Goal: Use online tool/utility: Utilize a website feature to perform a specific function

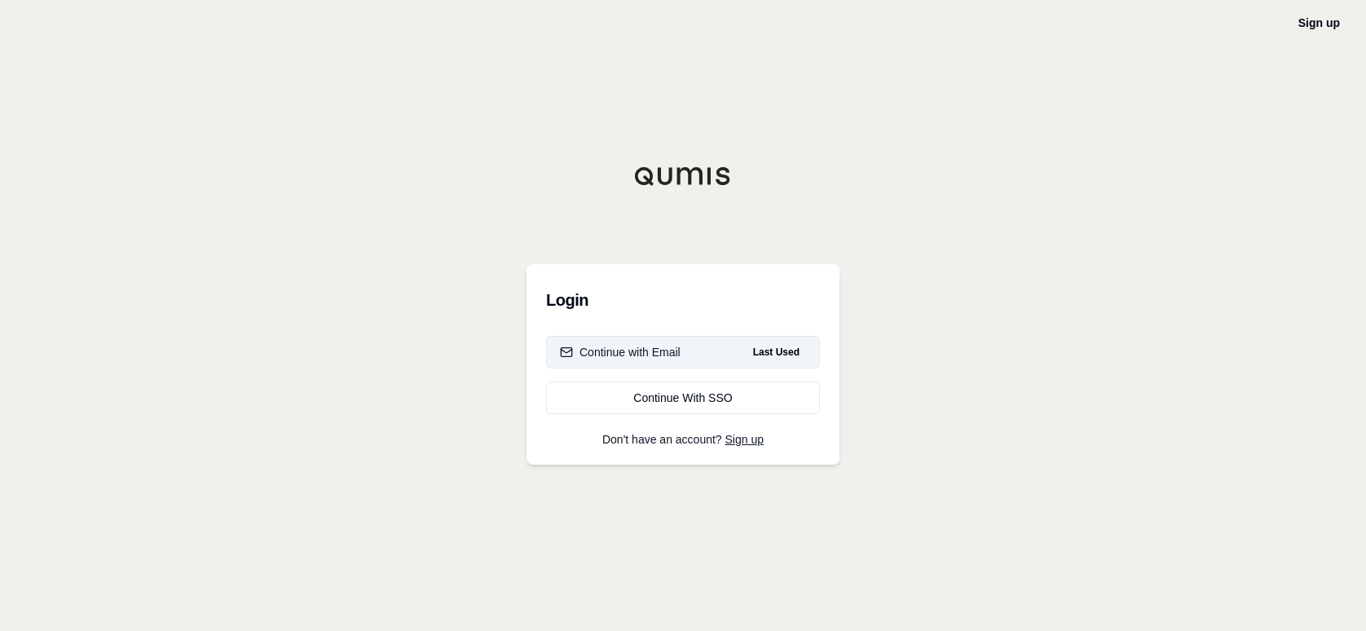
click at [640, 354] on div "Continue with Email" at bounding box center [620, 352] width 121 height 16
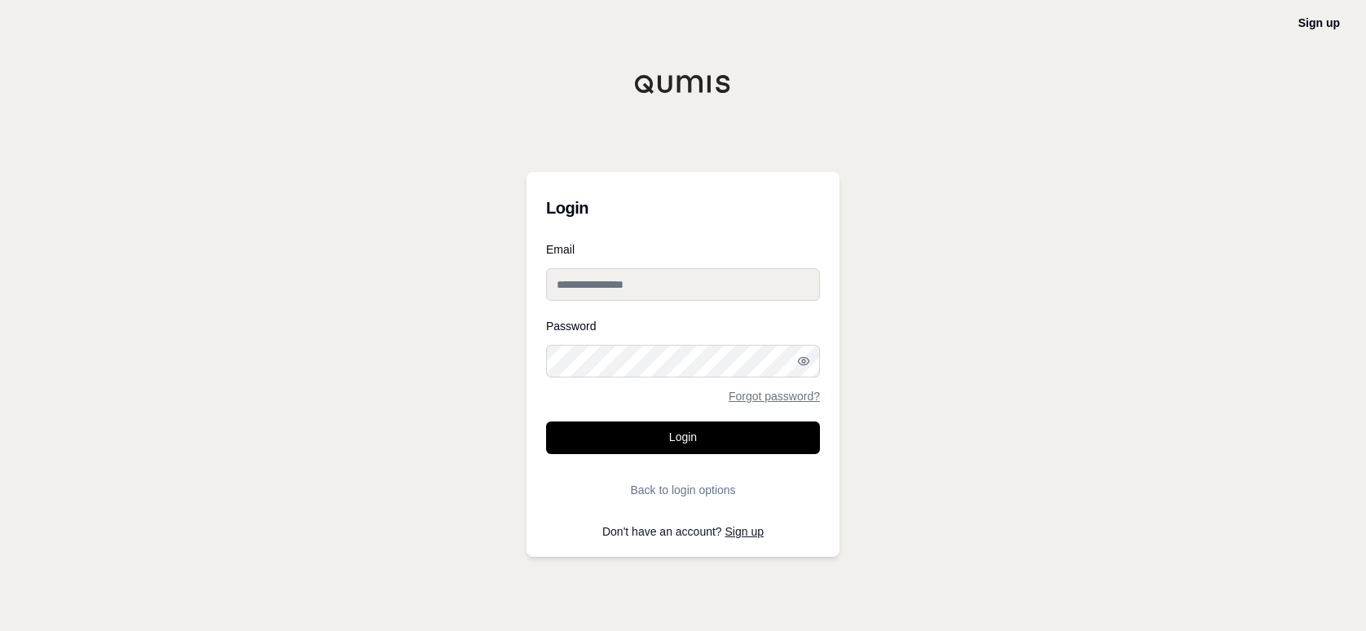
click at [594, 295] on input "Email" at bounding box center [683, 284] width 274 height 33
type input "**********"
click at [546, 421] on button "Login" at bounding box center [683, 437] width 274 height 33
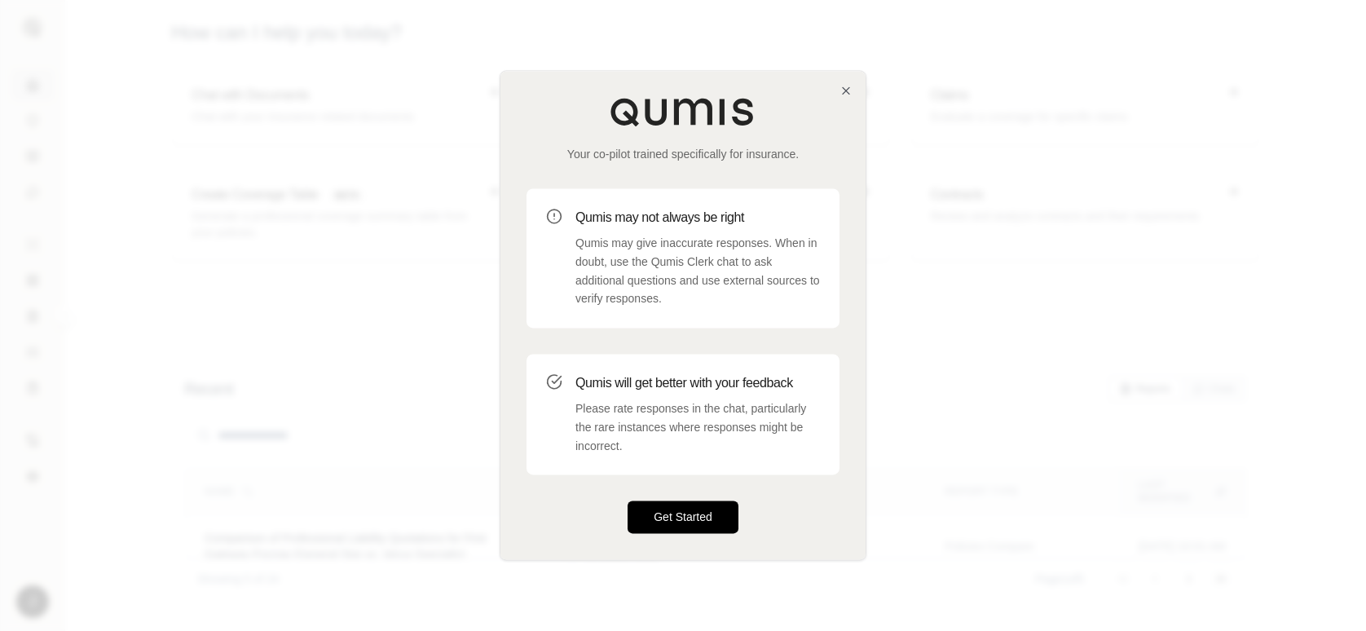
click at [692, 516] on button "Get Started" at bounding box center [682, 517] width 111 height 33
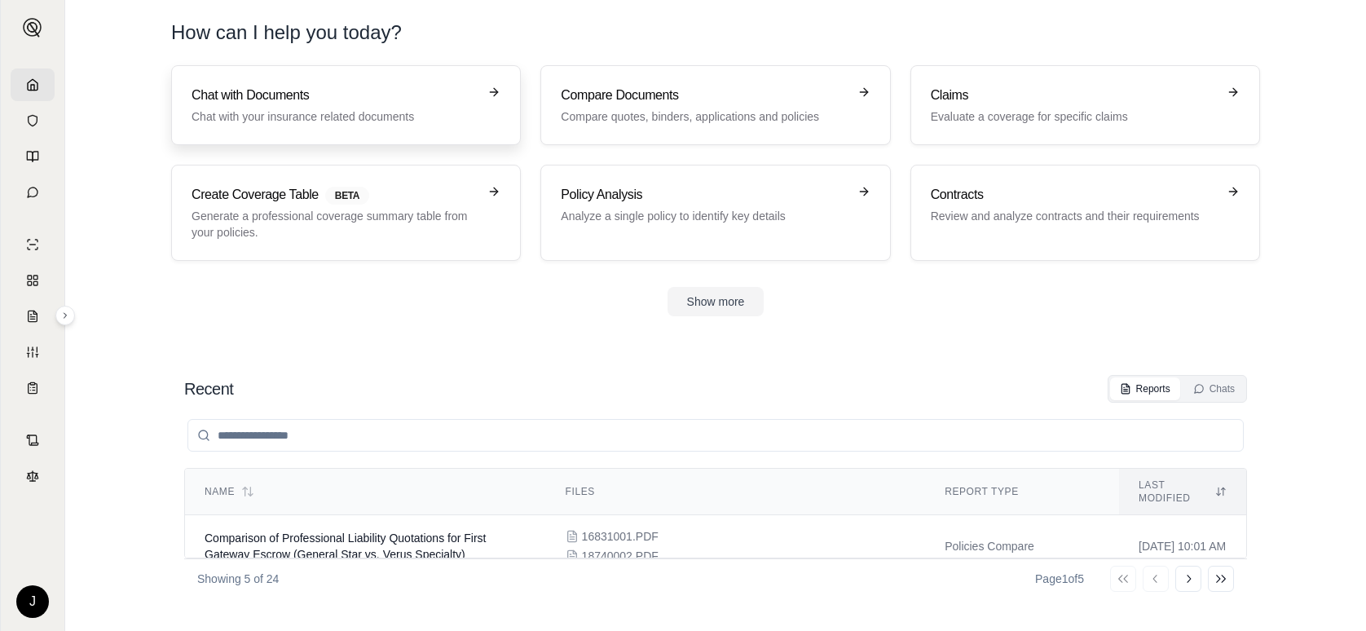
click at [393, 116] on p "Chat with your insurance related documents" at bounding box center [334, 116] width 286 height 16
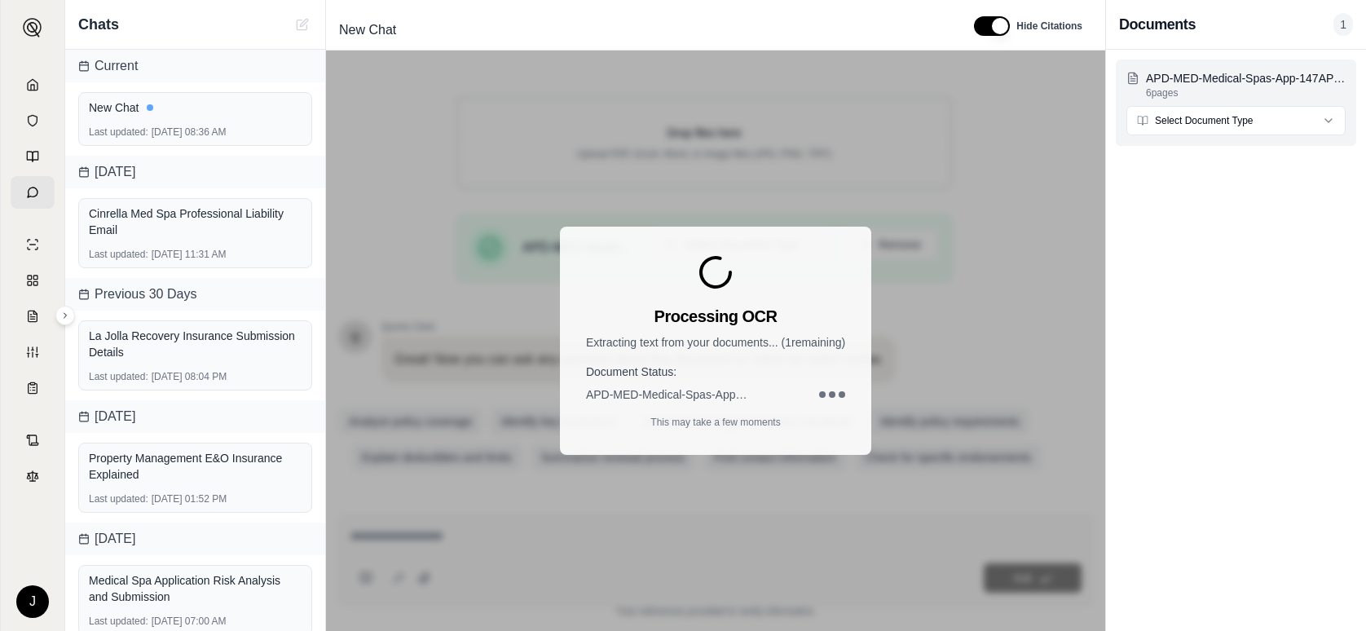
click at [1220, 123] on html "J Chats Current New Chat Last updated: [DATE] 08:36 AM [DATE] Cinrella Med Spa …" at bounding box center [683, 315] width 1366 height 631
click at [154, 229] on div "Cinrella Med Spa Professional Liability Email" at bounding box center [195, 221] width 213 height 33
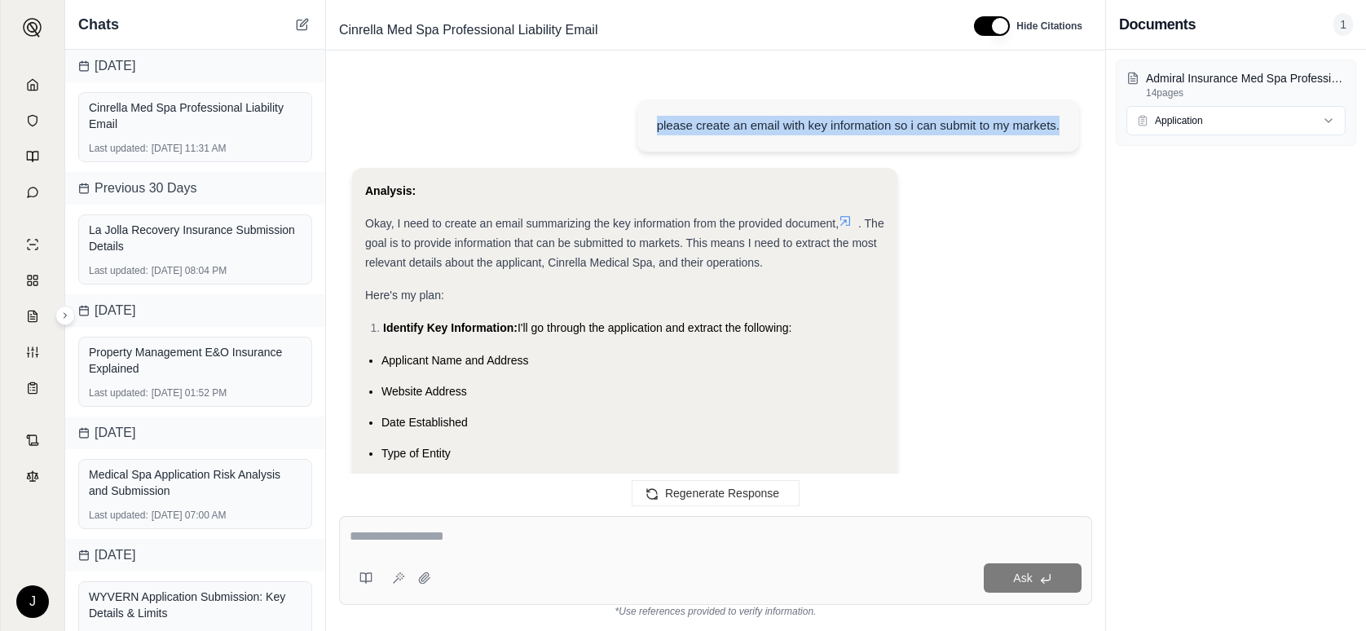
drag, startPoint x: 658, startPoint y: 121, endPoint x: 1083, endPoint y: 121, distance: 425.3
click at [1083, 121] on div "please create an email with key information so i can submit to my markets. Anal…" at bounding box center [715, 281] width 753 height 416
drag, startPoint x: 1083, startPoint y: 121, endPoint x: 991, endPoint y: 129, distance: 92.4
copy div "please create an email with key information so i can submit to my markets."
click at [155, 131] on div "Cinrella Med Spa Professional Liability Email" at bounding box center [195, 115] width 213 height 33
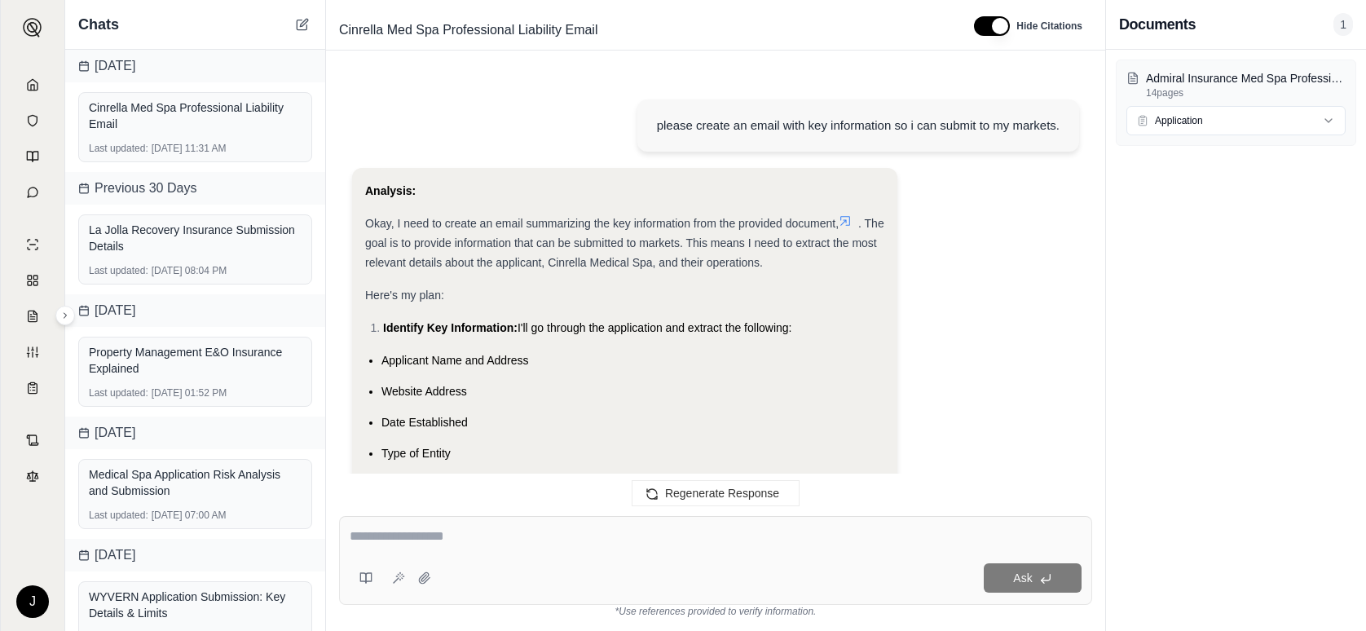
scroll to position [3019, 0]
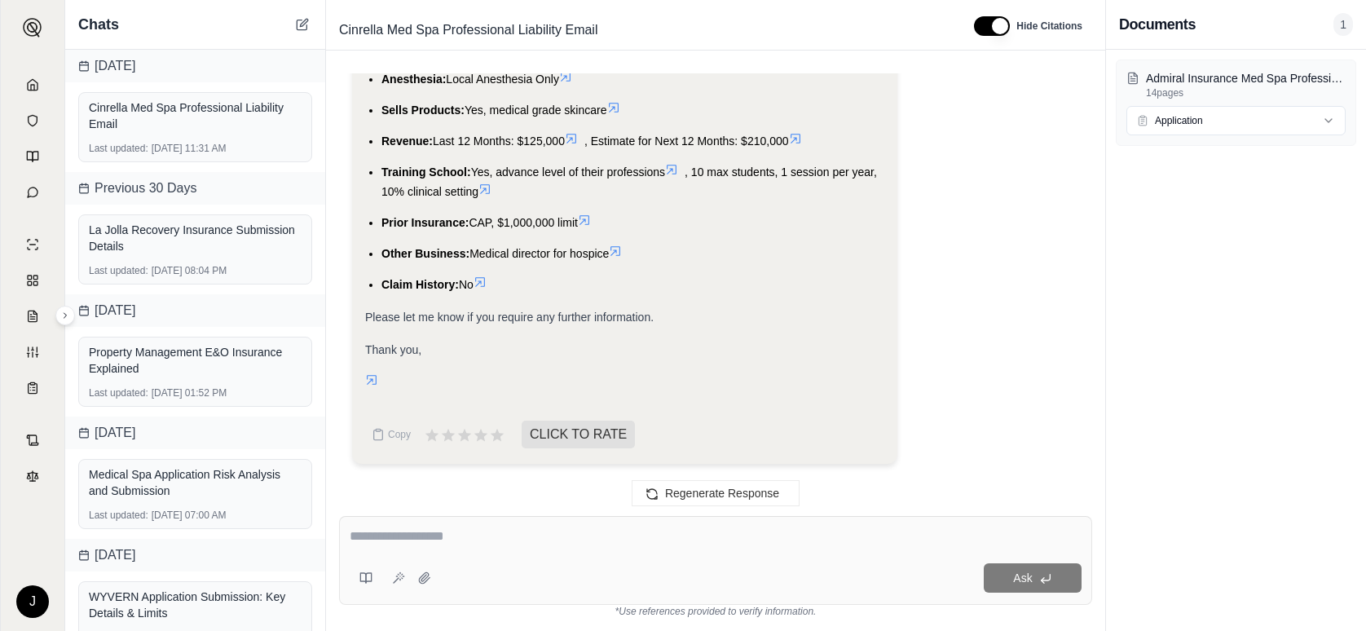
click at [573, 547] on div at bounding box center [716, 538] width 732 height 25
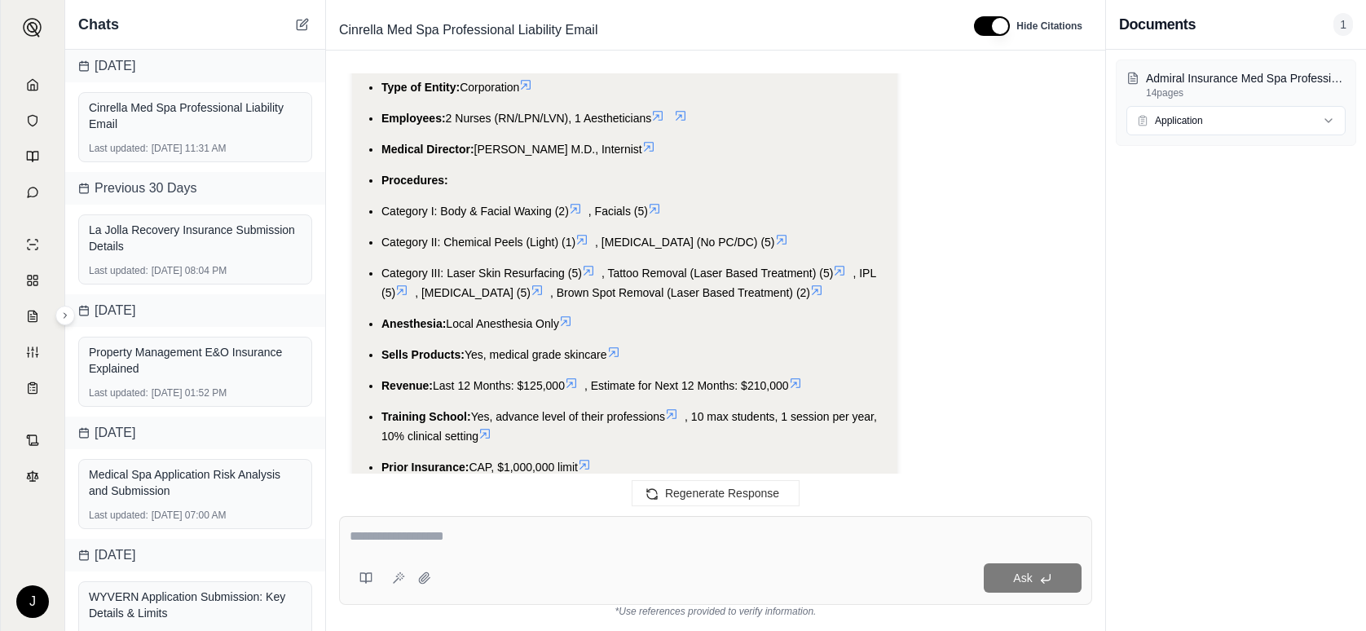
scroll to position [2856, 0]
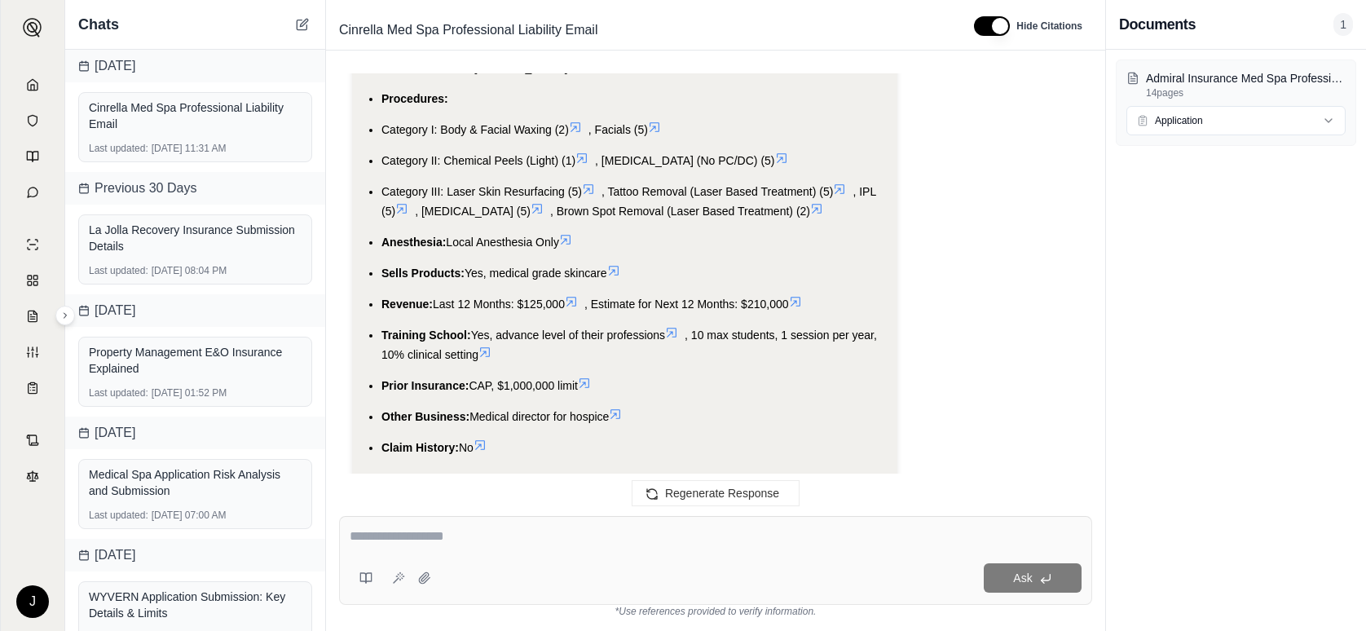
click at [86, 23] on span "Chats" at bounding box center [98, 24] width 41 height 23
click at [108, 73] on div "[DATE]" at bounding box center [195, 66] width 260 height 33
click at [25, 86] on link at bounding box center [33, 84] width 44 height 33
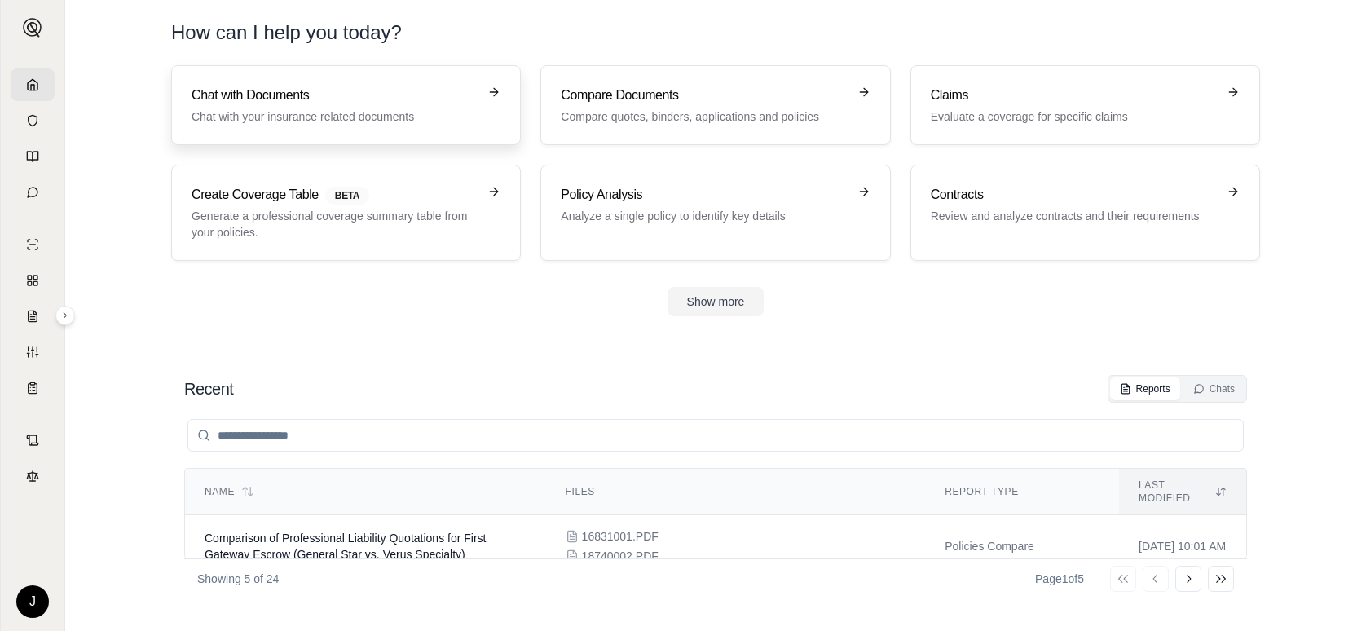
click at [283, 95] on h3 "Chat with Documents" at bounding box center [334, 96] width 286 height 20
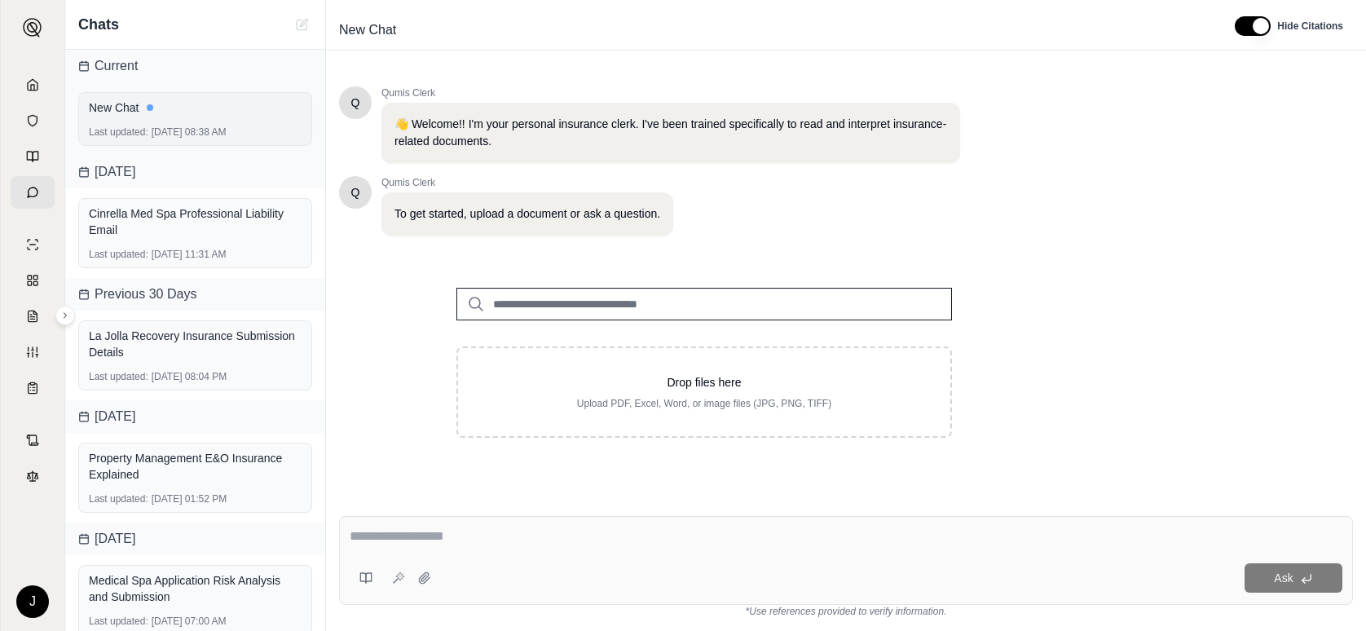
click at [191, 123] on div "New Chat Last updated: [DATE] 08:38 AM" at bounding box center [195, 119] width 234 height 54
click at [127, 119] on div "New Chat Last updated: [DATE] 08:38 AM" at bounding box center [195, 119] width 234 height 54
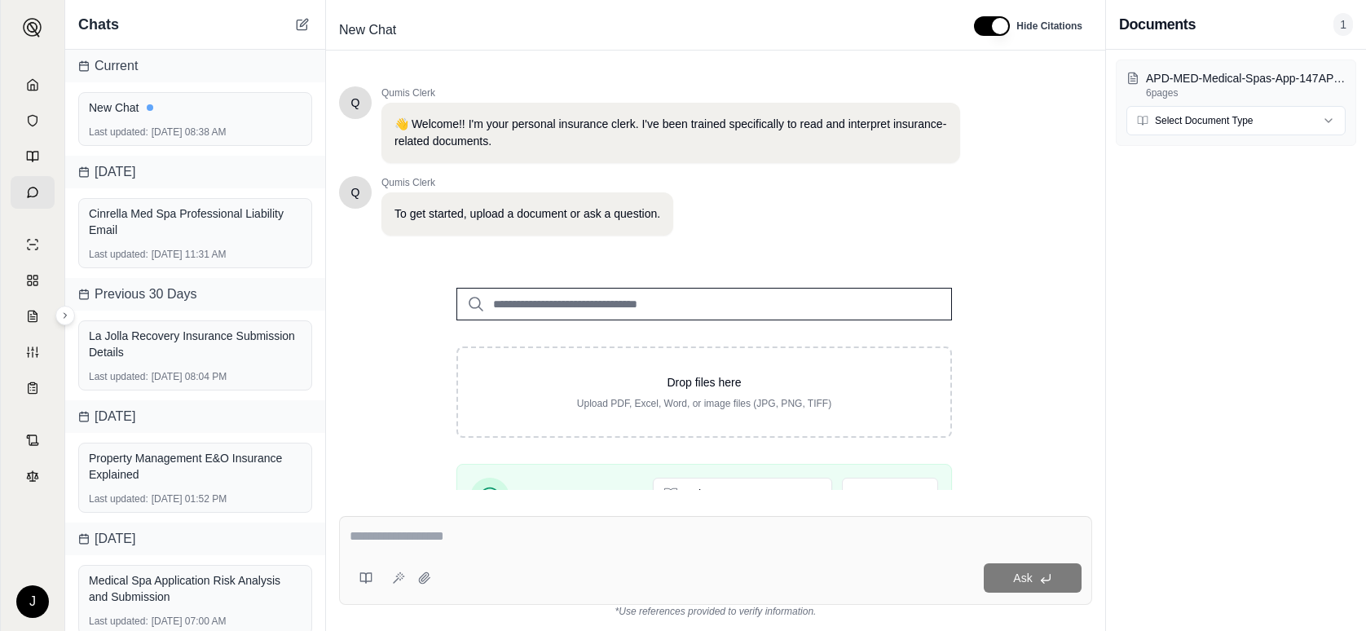
click at [460, 531] on textarea at bounding box center [716, 536] width 732 height 20
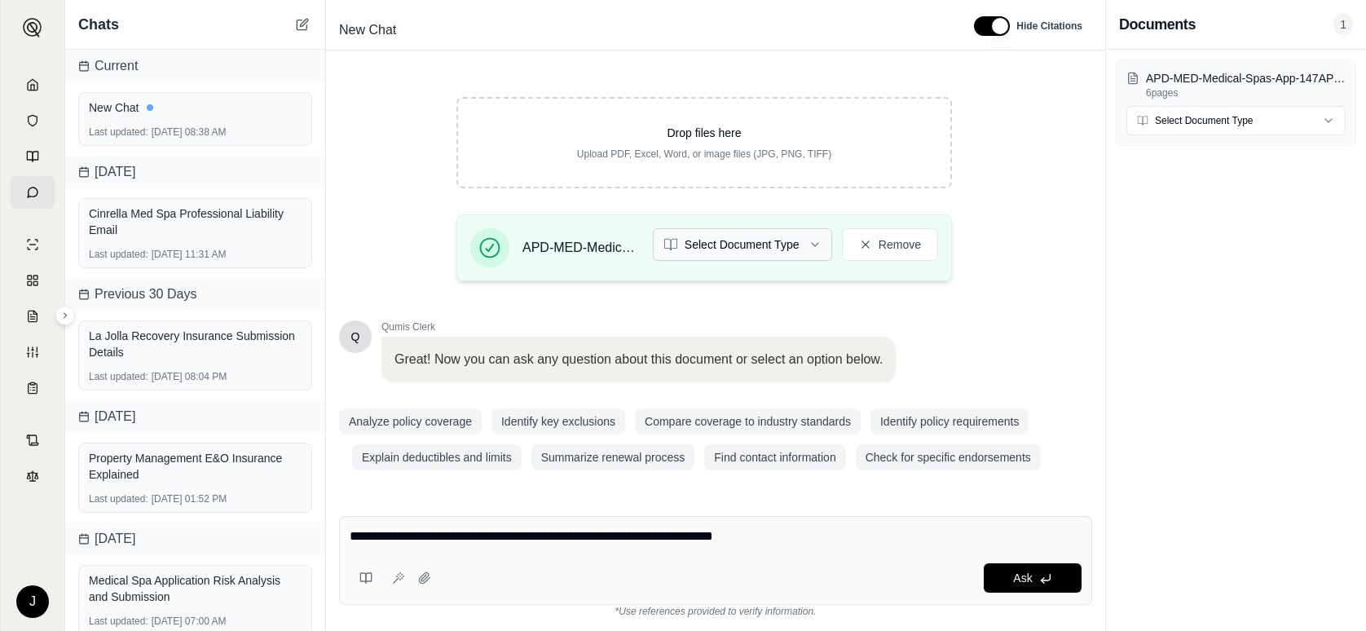
type textarea "**********"
click at [805, 240] on html "J Chats Current New Chat Last updated: [DATE] 08:38 AM [DATE] Cinrella Med Spa …" at bounding box center [683, 315] width 1366 height 631
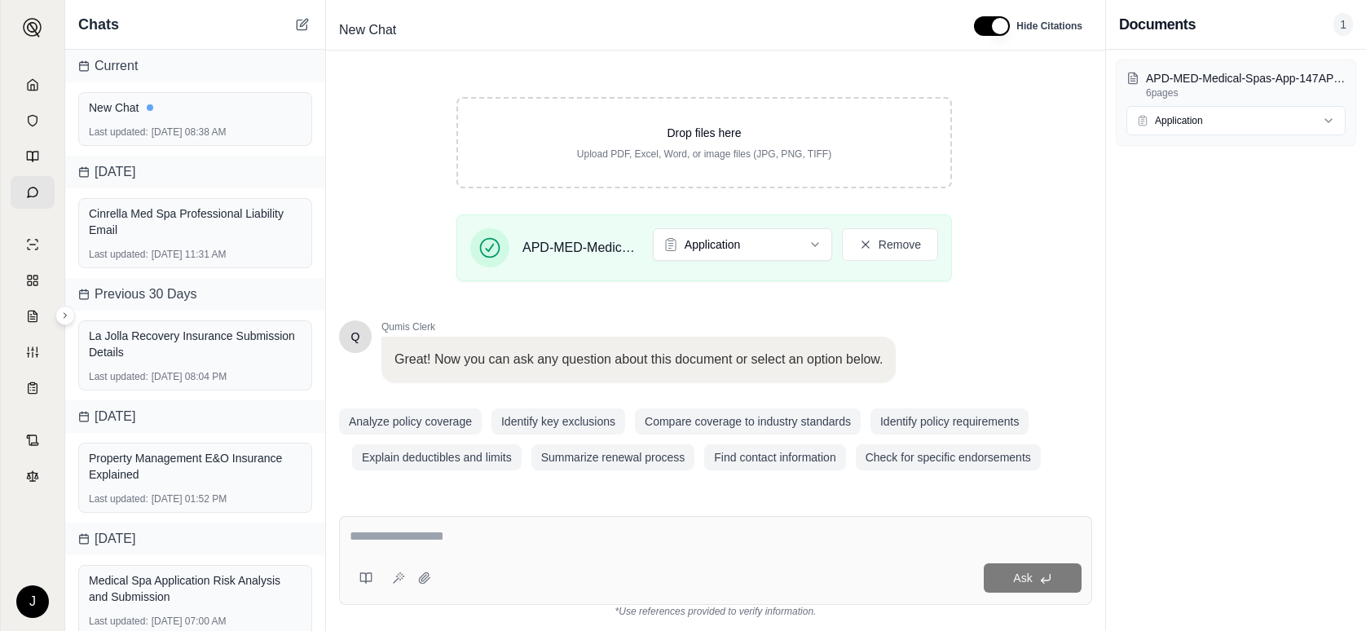
click at [449, 533] on textarea at bounding box center [716, 536] width 732 height 20
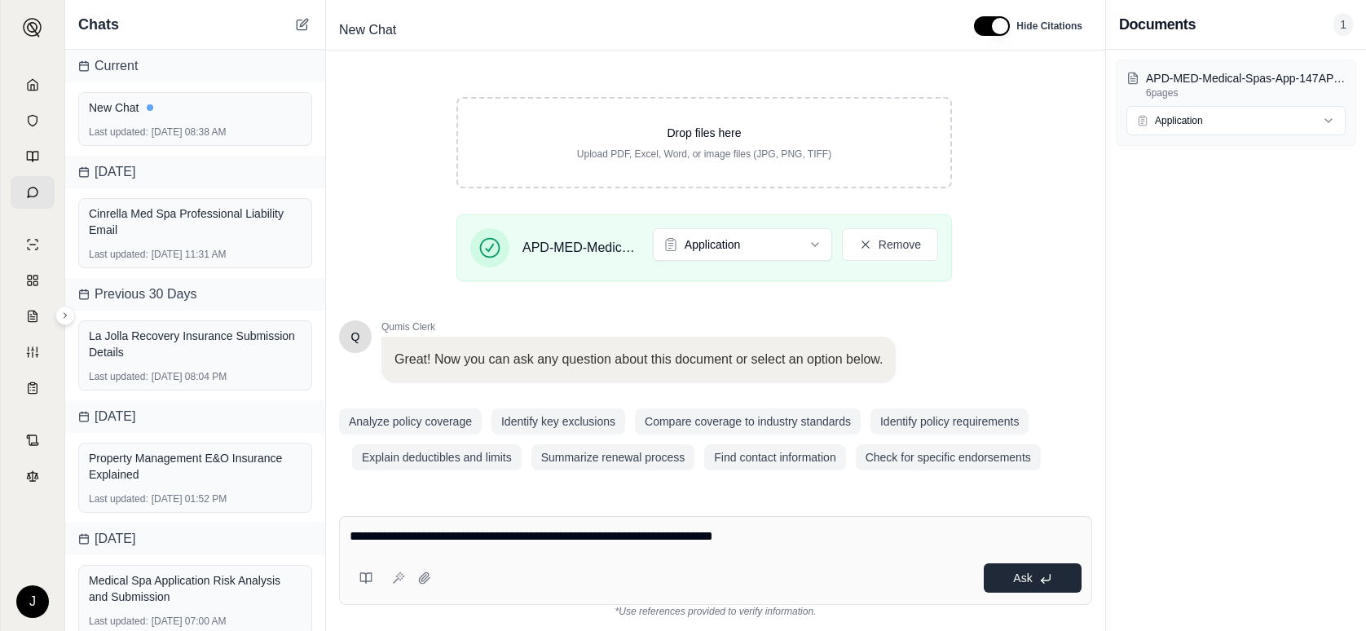
type textarea "**********"
click at [1003, 580] on button "Ask" at bounding box center [1032, 577] width 98 height 29
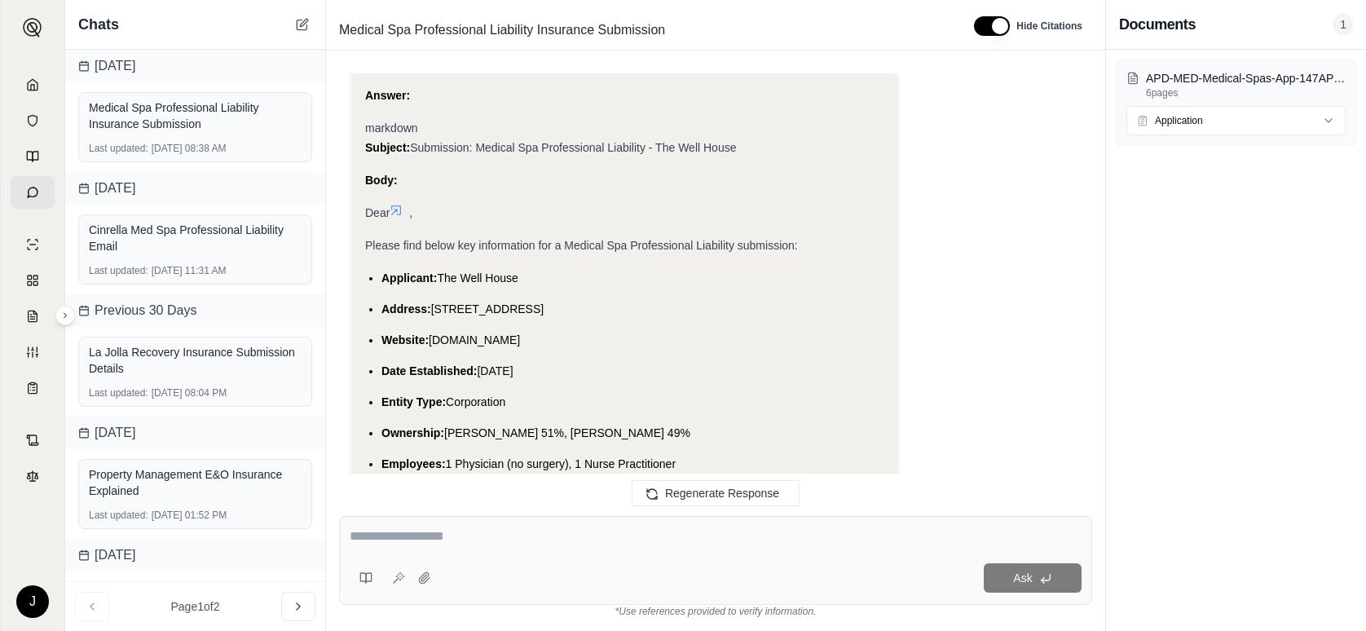
scroll to position [2092, 0]
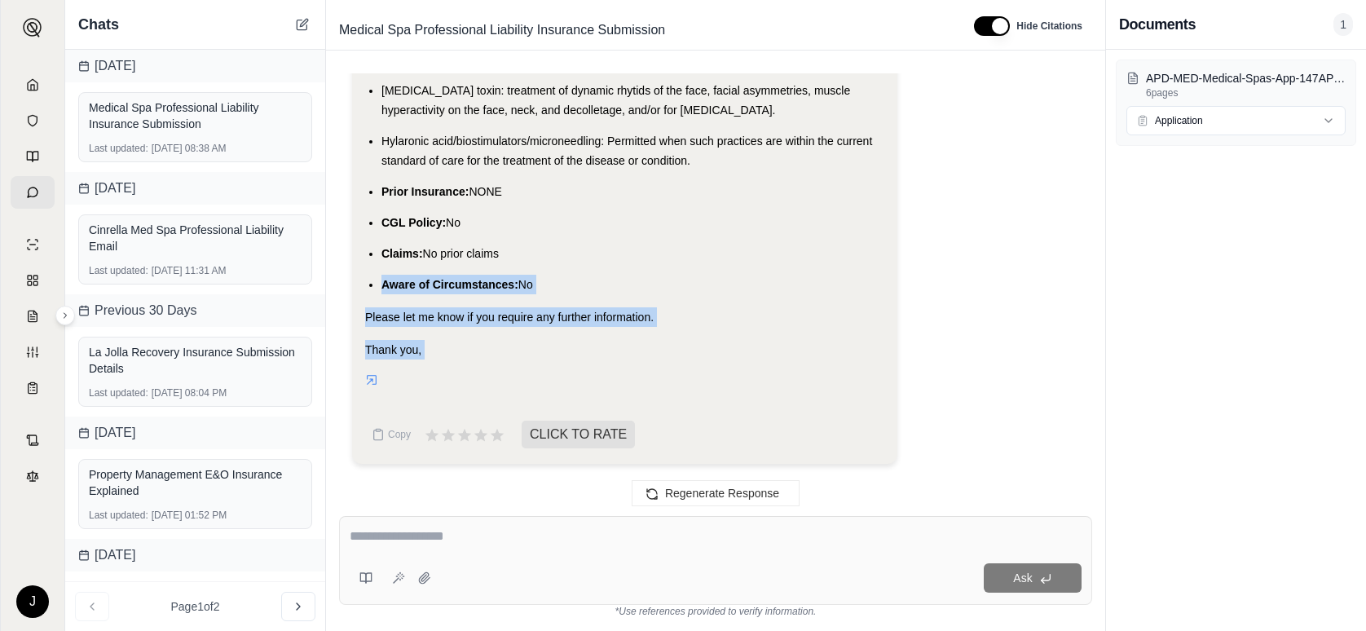
drag, startPoint x: 376, startPoint y: 275, endPoint x: 517, endPoint y: 387, distance: 179.2
drag, startPoint x: 517, startPoint y: 387, endPoint x: 471, endPoint y: 277, distance: 119.1
click at [471, 278] on span "Aware of Circumstances:" at bounding box center [449, 284] width 137 height 13
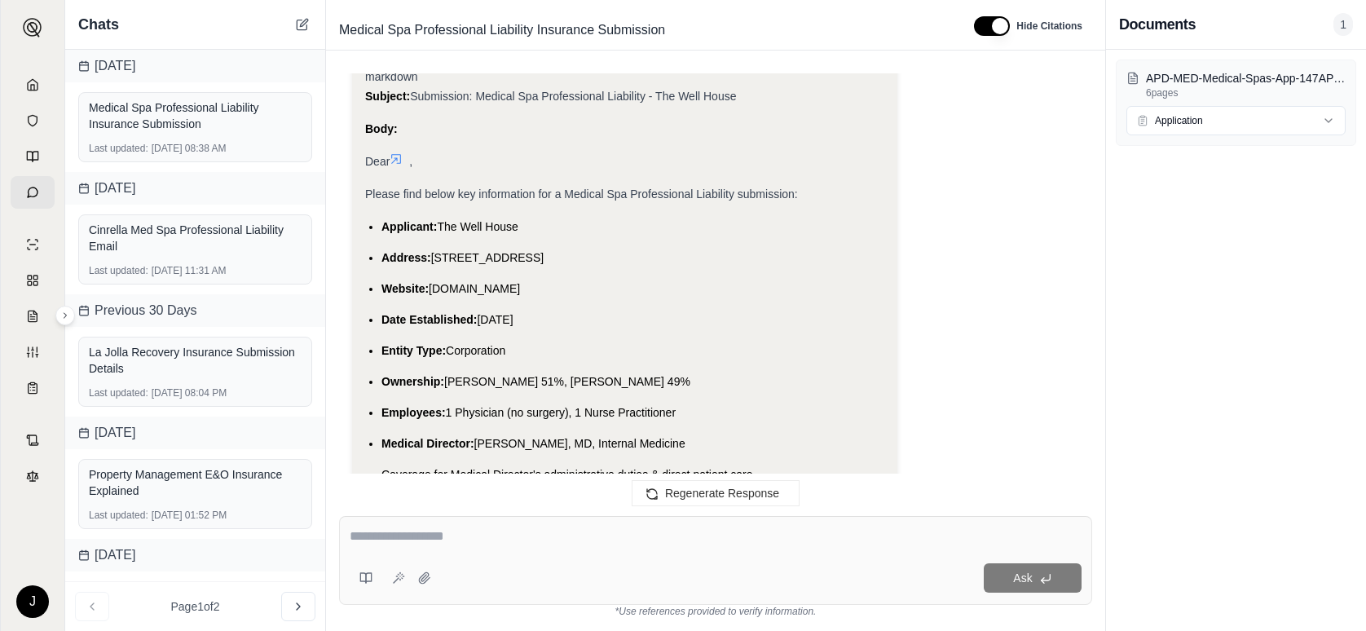
scroll to position [1437, 0]
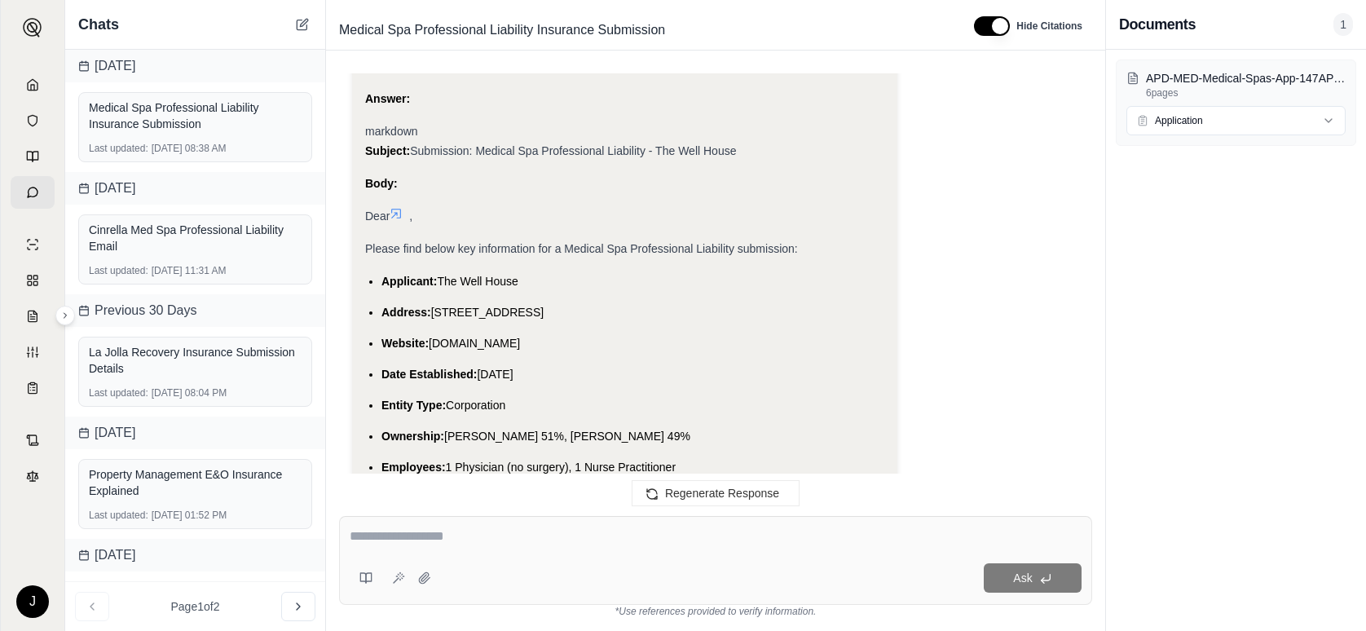
drag, startPoint x: 550, startPoint y: 284, endPoint x: 366, endPoint y: 245, distance: 188.1
drag, startPoint x: 366, startPoint y: 245, endPoint x: 455, endPoint y: 249, distance: 89.7
copy div "Please find below key information for a Medical Spa Professional Liability subm…"
